Goal: Information Seeking & Learning: Learn about a topic

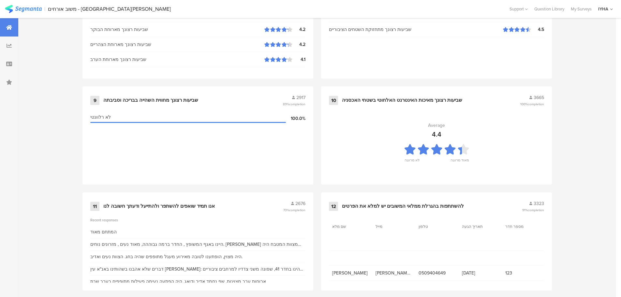
scroll to position [659, 0]
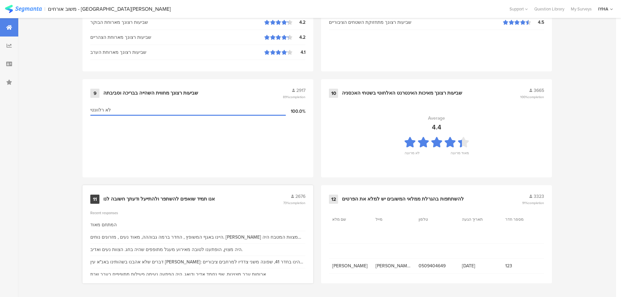
click at [198, 202] on div "11 אנו תמיד שואפים להשתפר ולהתייעל ודעתך חשובה לנו 2676 73% completion" at bounding box center [197, 199] width 215 height 12
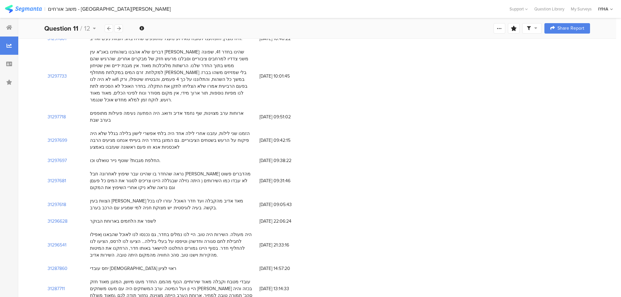
scroll to position [195, 0]
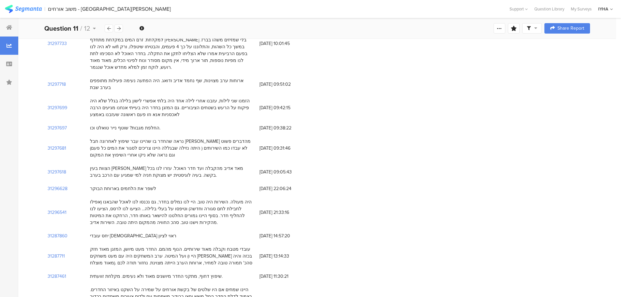
click at [180, 97] on div "הזמנו שני לילות, עזבנו אחרי לילה אחד היה בלתי אפשרי לישון בלילה בגלל שלא היה פי…" at bounding box center [171, 107] width 163 height 21
drag, startPoint x: 242, startPoint y: 176, endPoint x: 208, endPoint y: 177, distance: 34.2
click at [211, 198] on div "היה מעולה. השירות היה טוב. היי לנו נמלים בחדר, גם נכנסו לנו לאוכל שהבאנו (אפילו…" at bounding box center [171, 211] width 163 height 27
click at [237, 165] on div "הצוות בעין [PERSON_NAME] מאד אדיב מהקבלה ועד חדר האוכל. עזרו לנו בכל בקשה. בעיה…" at bounding box center [171, 172] width 163 height 14
click at [239, 165] on div "הצוות בעין [PERSON_NAME] מאד אדיב מהקבלה ועד חדר האוכל. עזרו לנו בכל בקשה. בעיה…" at bounding box center [171, 172] width 163 height 14
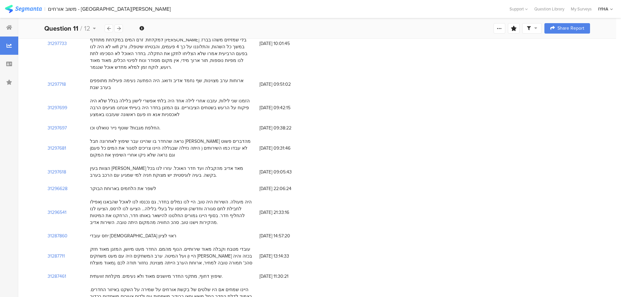
click at [239, 165] on div "הצוות בעין [PERSON_NAME] מאד אדיב מהקבלה ועד חדר האוכל. עזרו לנו בכל בקשה. בעיה…" at bounding box center [171, 172] width 163 height 14
click at [223, 138] on div "נראה שהחדר בו שהיינו עבר שיפוץ לאחרונה חבל [PERSON_NAME] מהדברים פשוט לא עבדו כ…" at bounding box center [171, 148] width 163 height 21
click at [239, 97] on div "הזמנו שני לילות, עזבנו אחרי לילה אחד היה בלתי אפשרי לישון בלילה בגלל שלא היה פי…" at bounding box center [171, 107] width 163 height 21
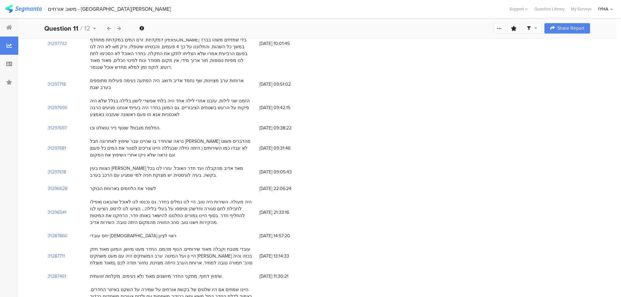
click at [239, 97] on div "הזמנו שני לילות, עזבנו אחרי לילה אחד היה בלתי אפשרי לישון בלילה בגלל שלא היה פי…" at bounding box center [171, 107] width 163 height 21
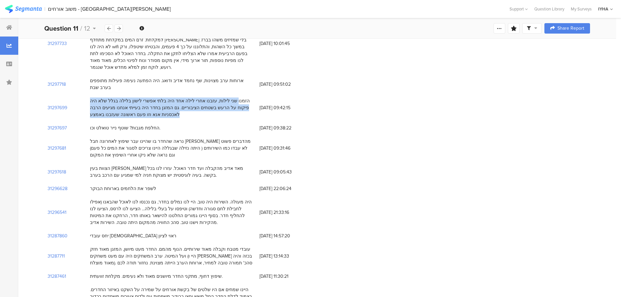
click at [239, 97] on div "הזמנו שני לילות, עזבנו אחרי לילה אחד היה בלתי אפשרי לישון בלילה בגלל שלא היה פי…" at bounding box center [171, 107] width 163 height 21
click at [184, 97] on div "הזמנו שני לילות, עזבנו אחרי לילה אחד היה בלתי אפשרי לישון בלילה בגלל שלא היה פי…" at bounding box center [171, 107] width 163 height 21
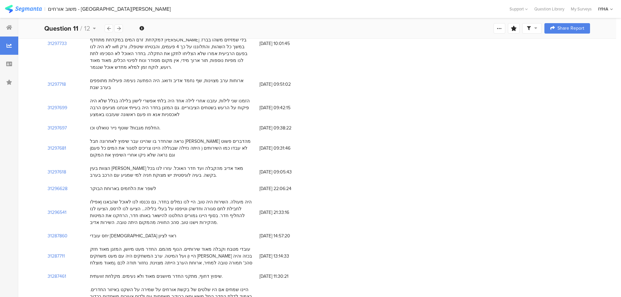
drag, startPoint x: 144, startPoint y: 87, endPoint x: 135, endPoint y: 86, distance: 9.5
click at [135, 97] on div "הזמנו שני לילות, עזבנו אחרי לילה אחד היה בלתי אפשרי לישון בלילה בגלל שלא היה פי…" at bounding box center [171, 107] width 163 height 21
click at [133, 97] on div "הזמנו שני לילות, עזבנו אחרי לילה אחד היה בלתי אפשרי לישון בלילה בגלל שלא היה פי…" at bounding box center [171, 107] width 163 height 21
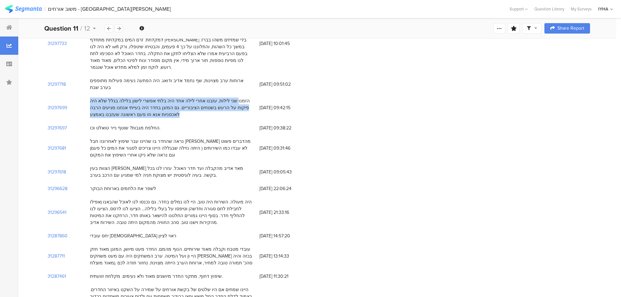
click at [133, 97] on div "הזמנו שני לילות, עזבנו אחרי לילה אחד היה בלתי אפשרי לישון בלילה בגלל שלא היה פי…" at bounding box center [171, 107] width 163 height 21
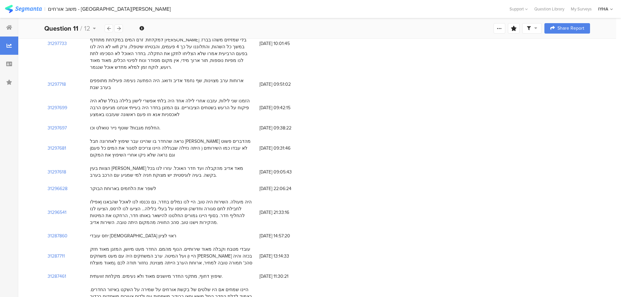
click at [138, 124] on div "החלפת מגבות? שוטף נייר טואלט וכו." at bounding box center [125, 127] width 70 height 7
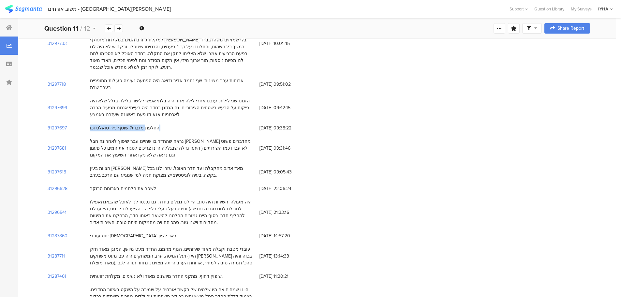
click at [138, 124] on div "החלפת מגבות? שוטף נייר טואלט וכו." at bounding box center [125, 127] width 70 height 7
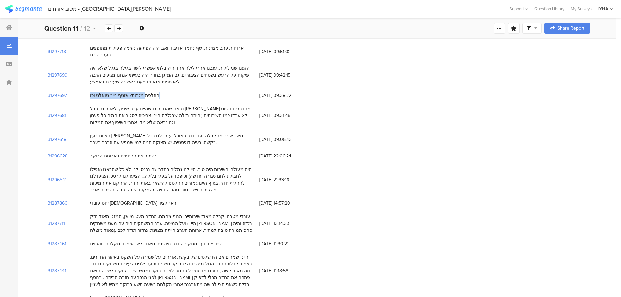
click at [175, 105] on div "נראה שהחדר בו שהיינו עבר שיפוץ לאחרונה חבל [PERSON_NAME] מהדברים פשוט לא עבדו כ…" at bounding box center [171, 115] width 163 height 21
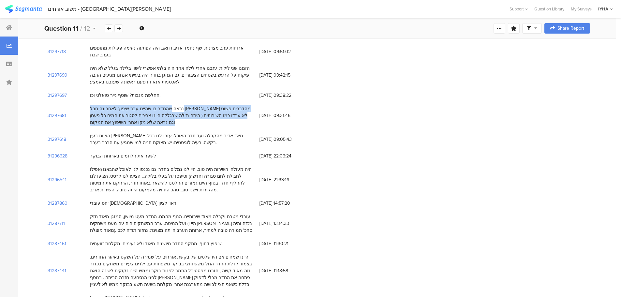
click at [175, 105] on div "נראה שהחדר בו שהיינו עבר שיפוץ לאחרונה חבל [PERSON_NAME] מהדברים פשוט לא עבדו כ…" at bounding box center [171, 115] width 163 height 21
click at [107, 105] on div "נראה שהחדר בו שהיינו עבר שיפוץ לאחרונה חבל [PERSON_NAME] מהדברים פשוט לא עבדו כ…" at bounding box center [171, 115] width 163 height 21
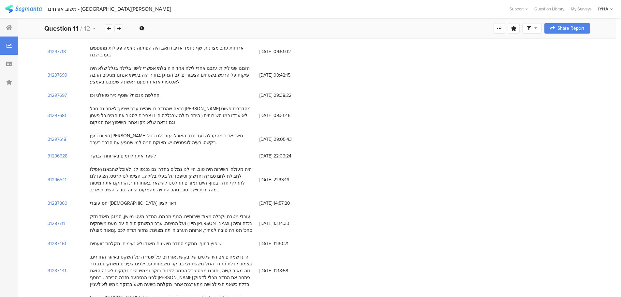
click at [103, 105] on div "נראה שהחדר בו שהיינו עבר שיפוץ לאחרונה חבל [PERSON_NAME] מהדברים פשוט לא עבדו כ…" at bounding box center [171, 115] width 163 height 21
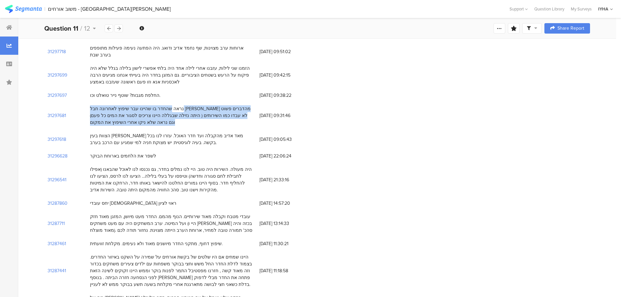
click at [103, 105] on div "נראה שהחדר בו שהיינו עבר שיפוץ לאחרונה חבל [PERSON_NAME] מהדברים פשוט לא עבדו כ…" at bounding box center [171, 115] width 163 height 21
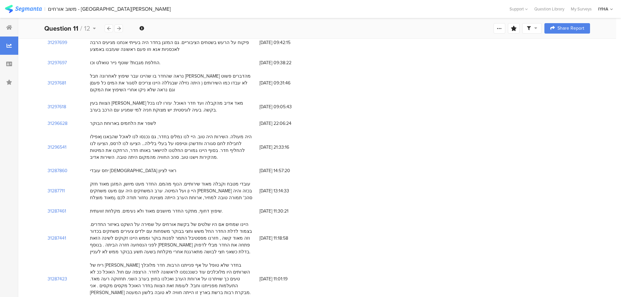
click at [217, 100] on div "הצוות בעין [PERSON_NAME] מאד אדיב מהקבלה ועד חדר האוכל. עזרו לנו בכל בקשה. בעיה…" at bounding box center [171, 107] width 163 height 14
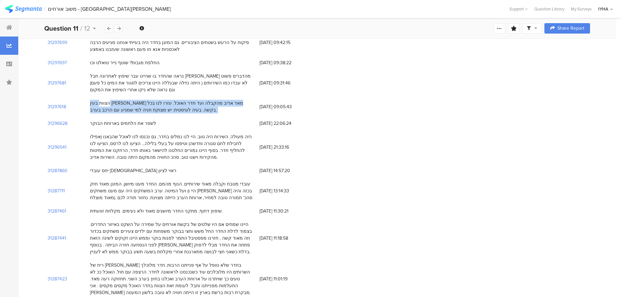
scroll to position [293, 0]
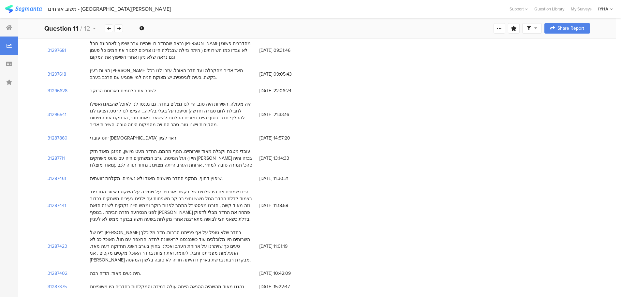
click at [193, 101] on div "היה מעולה. השירות היה טוב. היי לנו נמלים בחדר, גם נכנסו לנו לאוכל שהבאנו (אפילו…" at bounding box center [171, 114] width 163 height 27
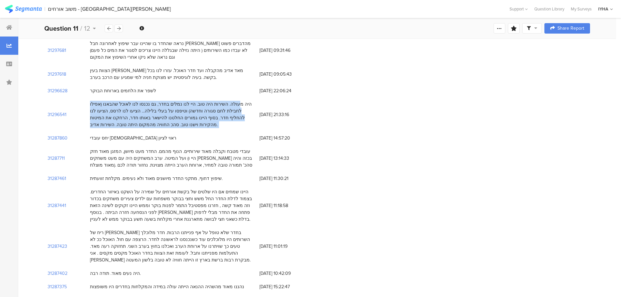
click at [193, 101] on div "היה מעולה. השירות היה טוב. היי לנו נמלים בחדר, גם נכנסו לנו לאוכל שהבאנו (אפילו…" at bounding box center [171, 114] width 163 height 27
click at [166, 101] on div "היה מעולה. השירות היה טוב. היי לנו נמלים בחדר, גם נכנסו לנו לאוכל שהבאנו (אפילו…" at bounding box center [171, 114] width 163 height 27
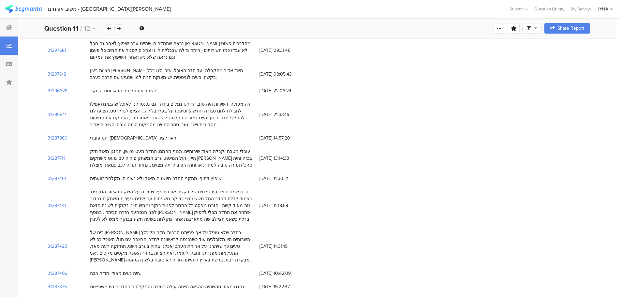
click at [141, 131] on div "יחס עובדי [DEMOGRAPHIC_DATA] ראוי לציון" at bounding box center [171, 137] width 169 height 13
click at [131, 135] on div "יחס עובדי [DEMOGRAPHIC_DATA] ראוי לציון" at bounding box center [133, 138] width 86 height 7
click at [186, 148] on div "עובדי מטבח וקבלה מאוד שירותיים. הנוף מהמם. החדר מעט מיושן, המזגן מאוד חזק ועל ה…" at bounding box center [171, 158] width 163 height 21
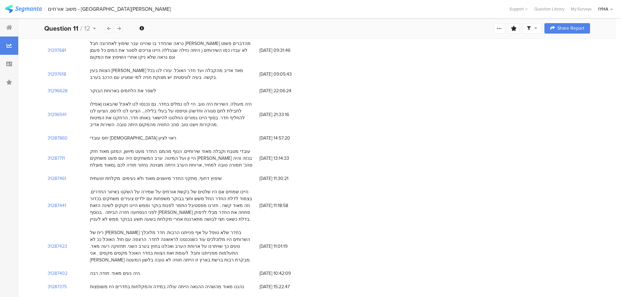
click at [186, 148] on div "עובדי מטבח וקבלה מאוד שירותיים. הנוף מהמם. החדר מעט מיושן, המזגן מאוד חזק ועל ה…" at bounding box center [171, 158] width 163 height 21
